Goal: Navigation & Orientation: Find specific page/section

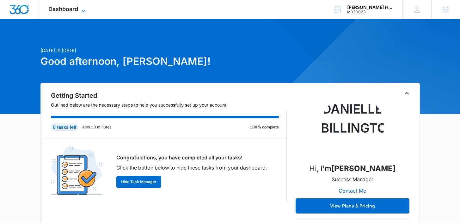
click at [71, 11] on span "Dashboard" at bounding box center [63, 9] width 30 height 7
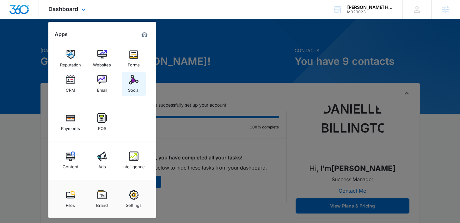
click at [136, 88] on div "Social" at bounding box center [133, 88] width 11 height 8
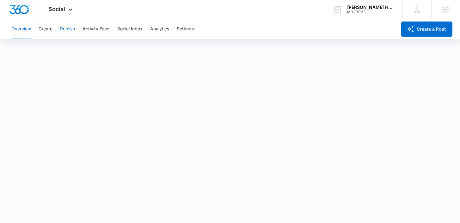
click at [68, 29] on button "Publish" at bounding box center [67, 29] width 15 height 20
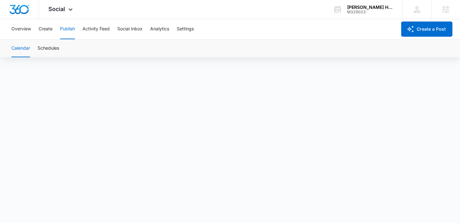
scroll to position [4, 0]
click at [26, 28] on button "Overview" at bounding box center [21, 29] width 20 height 20
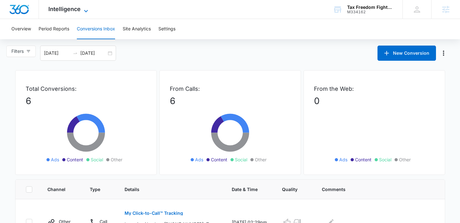
click at [63, 10] on span "Intelligence" at bounding box center [64, 9] width 32 height 7
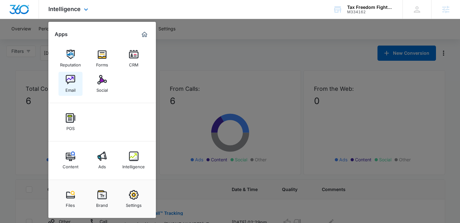
click at [72, 79] on img at bounding box center [70, 79] width 9 height 9
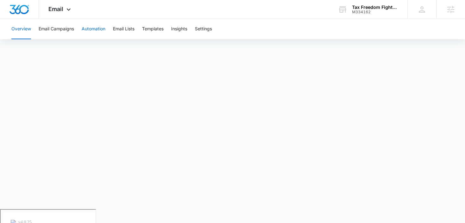
click at [86, 30] on button "Automation" at bounding box center [94, 29] width 24 height 20
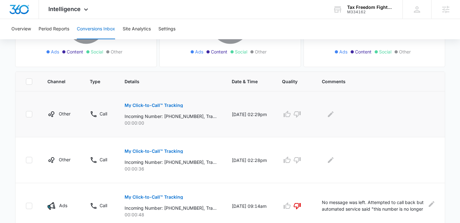
scroll to position [111, 0]
